Goal: Task Accomplishment & Management: Manage account settings

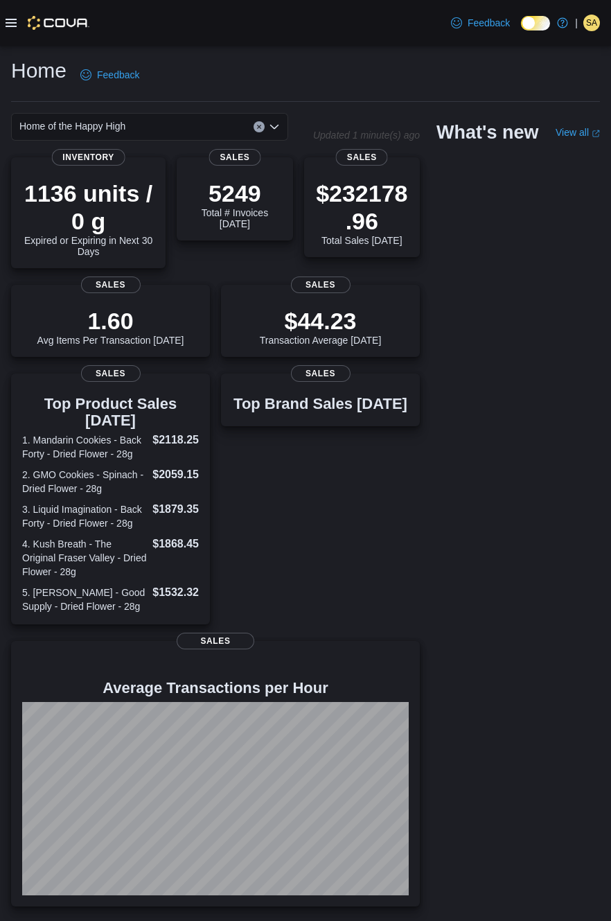
click at [14, 24] on icon at bounding box center [11, 23] width 11 height 8
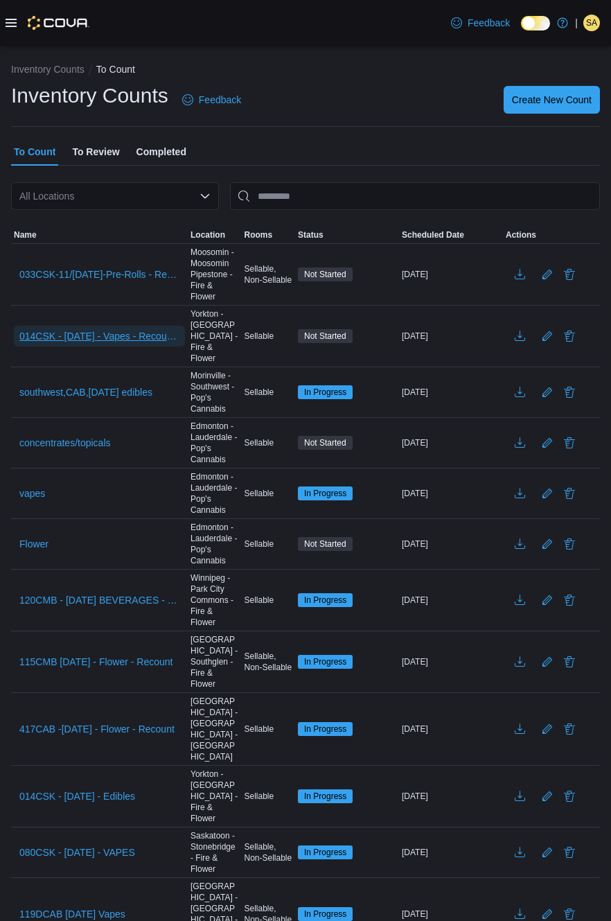
click at [72, 329] on span "014CSK - [DATE] - Vapes - Recount - Recount - Recount" at bounding box center [99, 336] width 160 height 14
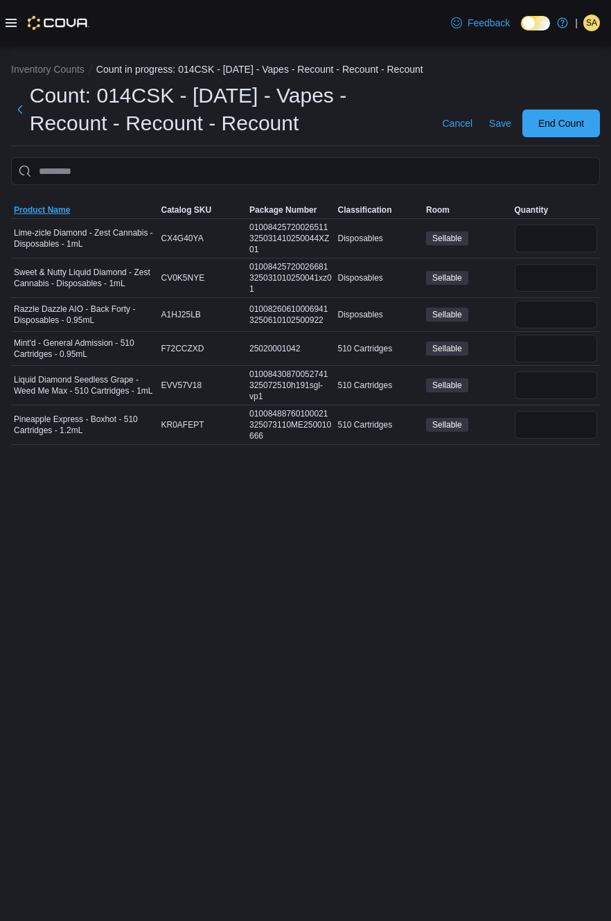
click at [51, 213] on span "Product Name" at bounding box center [42, 209] width 56 height 11
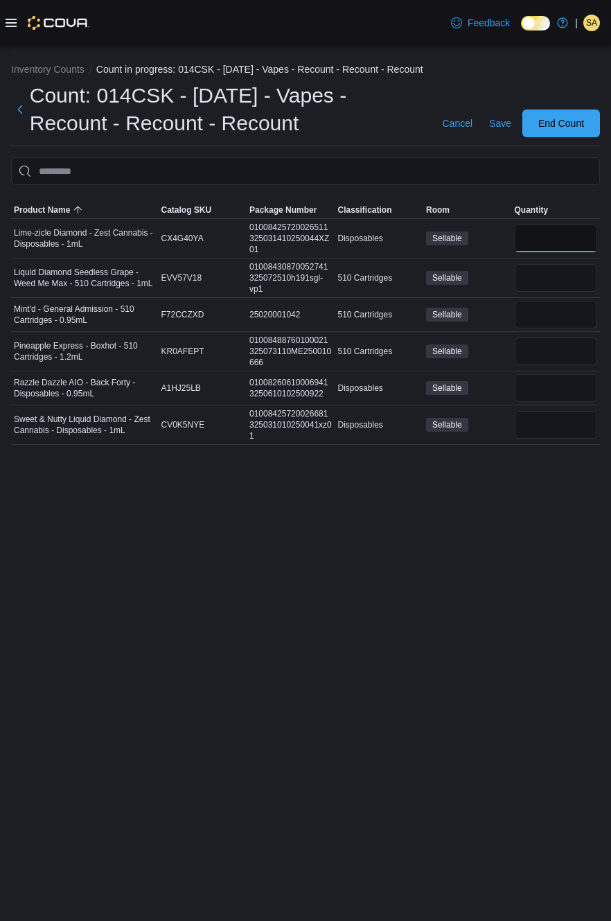
click at [526, 246] on input "number" at bounding box center [556, 238] width 83 height 28
type input "*"
click at [559, 315] on input "number" at bounding box center [556, 315] width 83 height 28
type input "*"
click at [545, 424] on input "number" at bounding box center [556, 425] width 83 height 28
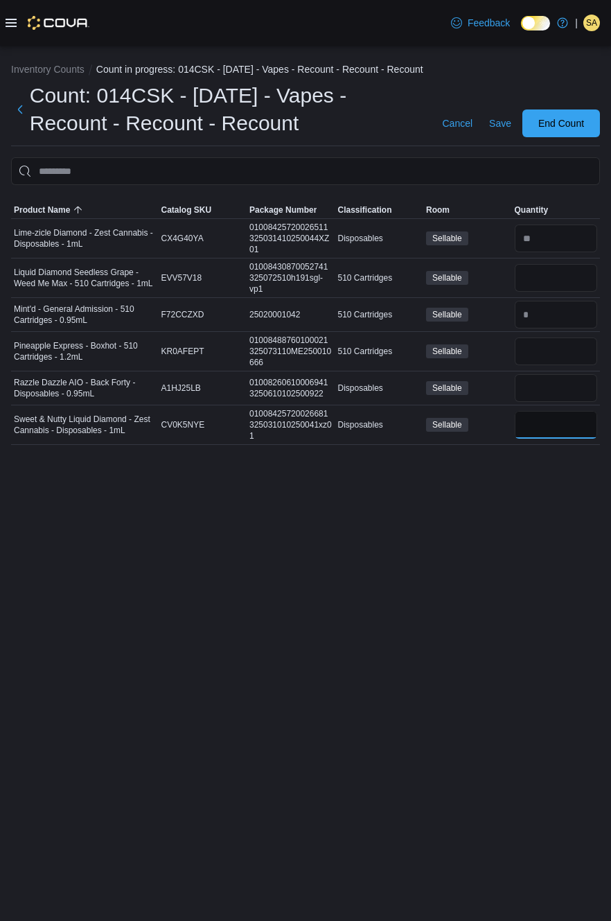
type input "*"
click at [550, 389] on input "number" at bounding box center [556, 388] width 83 height 28
type input "*"
click at [552, 351] on input "number" at bounding box center [556, 351] width 83 height 28
type input "*"
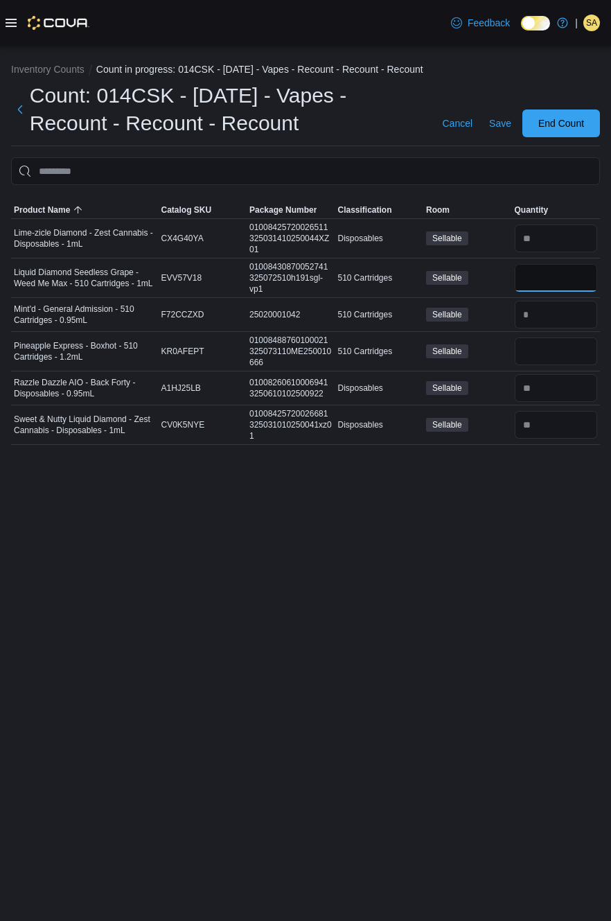
click at [546, 276] on input "number" at bounding box center [556, 278] width 83 height 28
type input "*"
click at [557, 280] on input "*" at bounding box center [556, 278] width 83 height 28
type input "**"
click at [547, 351] on input "number" at bounding box center [556, 351] width 83 height 28
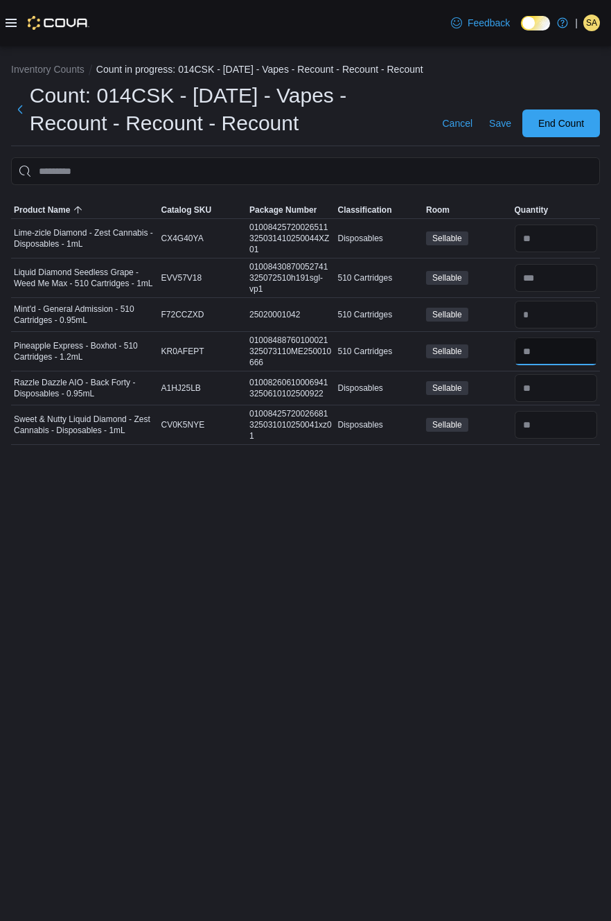
type input "**"
click at [561, 395] on input "number" at bounding box center [556, 388] width 83 height 28
type input "**"
click at [539, 238] on input "number" at bounding box center [556, 238] width 83 height 28
click at [545, 428] on input "number" at bounding box center [556, 425] width 83 height 28
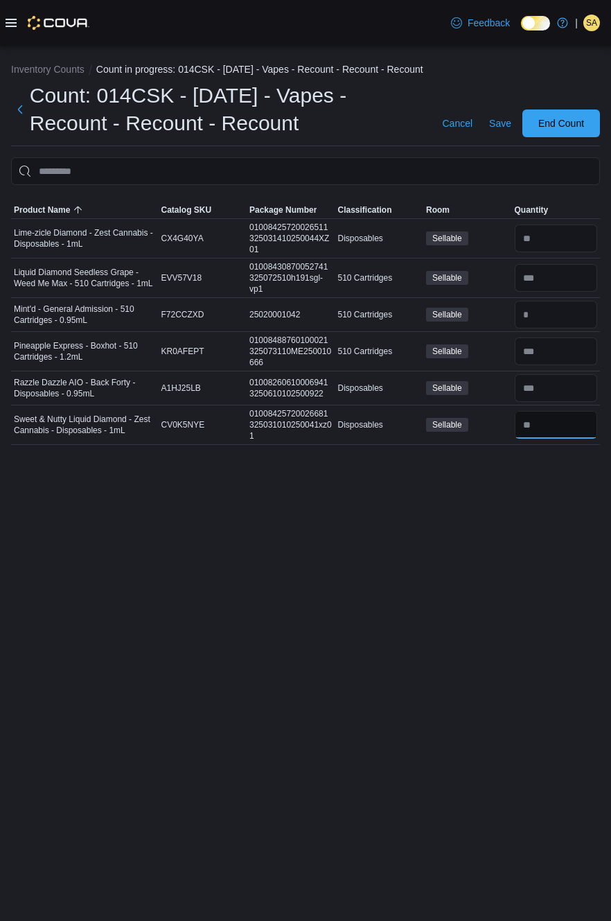
type input "*"
click at [554, 241] on input "number" at bounding box center [556, 238] width 83 height 28
type input "*"
click at [493, 130] on span "Save" at bounding box center [500, 123] width 22 height 14
click at [491, 130] on span "Save" at bounding box center [500, 123] width 22 height 14
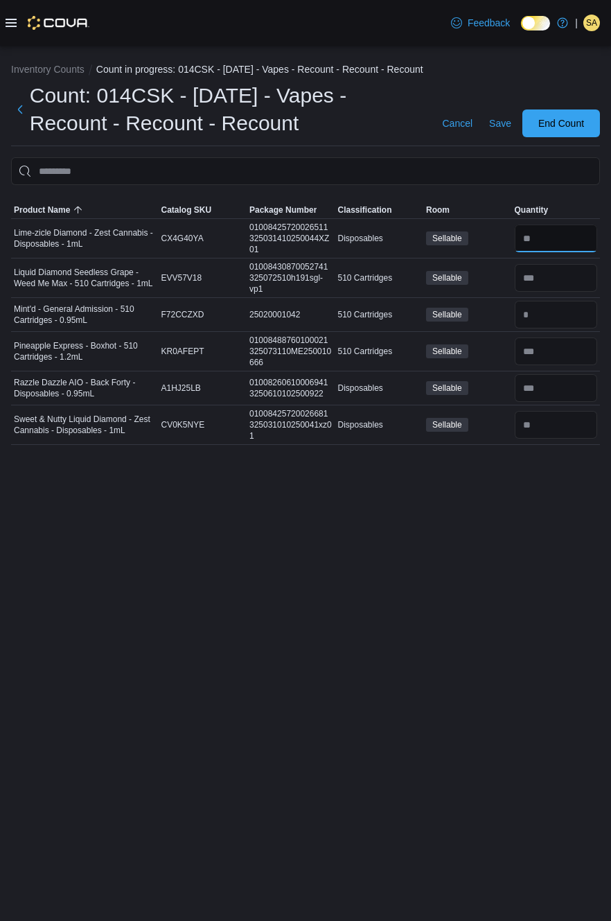
click at [547, 242] on input "number" at bounding box center [556, 238] width 83 height 28
type input "*"
click at [552, 428] on input "number" at bounding box center [556, 425] width 83 height 28
type input "**"
click at [504, 125] on span "Save" at bounding box center [500, 123] width 22 height 14
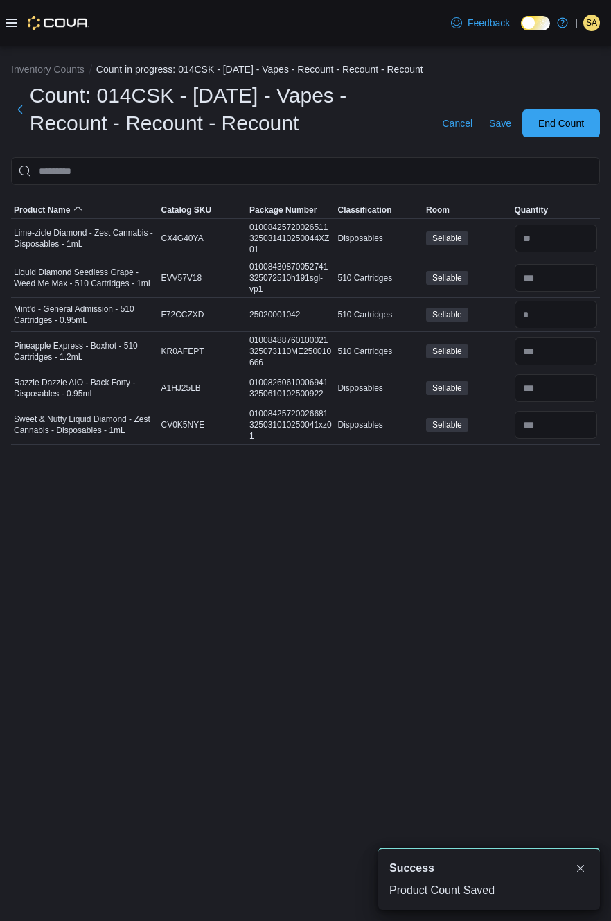
click at [562, 129] on span "End Count" at bounding box center [561, 123] width 46 height 14
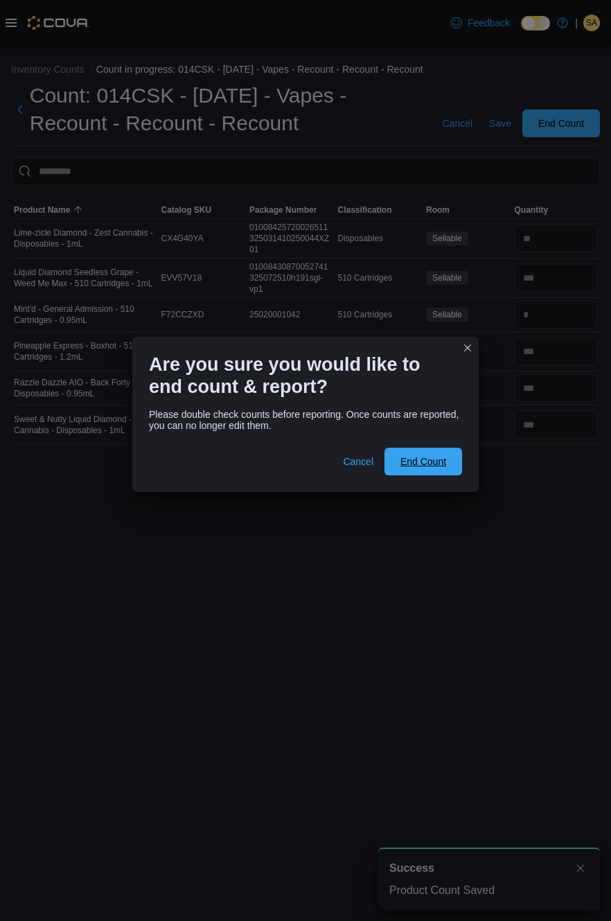
click at [446, 468] on span "End Count" at bounding box center [423, 462] width 46 height 14
